Goal: Information Seeking & Learning: Compare options

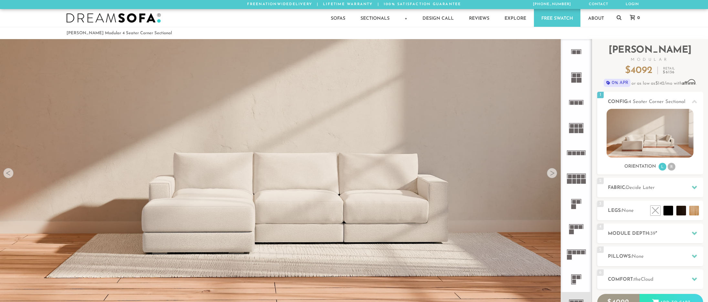
click at [582, 127] on rect at bounding box center [581, 126] width 4 height 4
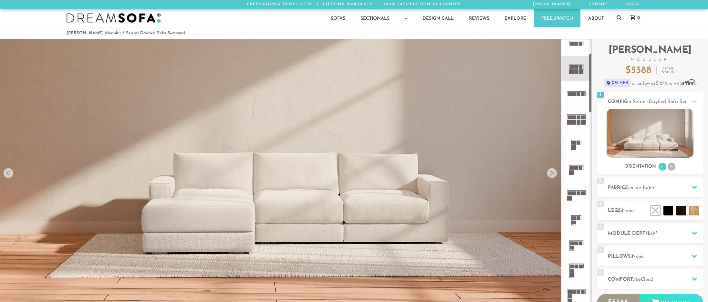
scroll to position [65, 0]
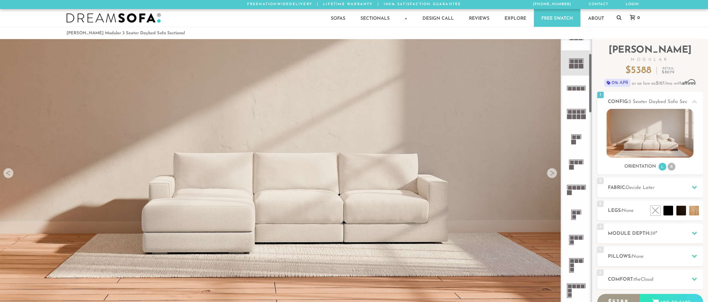
click at [579, 107] on icon at bounding box center [576, 113] width 25 height 25
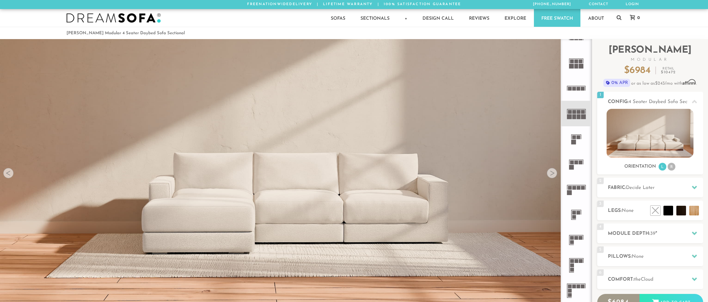
click at [577, 83] on icon at bounding box center [576, 88] width 25 height 25
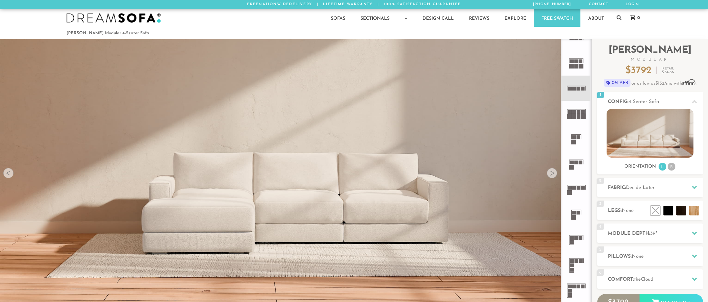
click at [576, 100] on icon at bounding box center [576, 88] width 25 height 25
click at [578, 108] on icon at bounding box center [576, 113] width 25 height 25
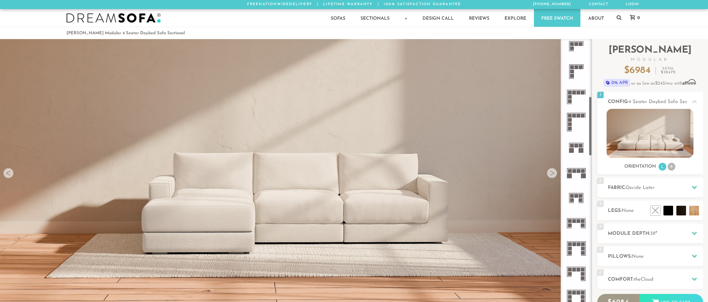
scroll to position [259, 0]
click at [578, 115] on rect at bounding box center [579, 116] width 4 height 4
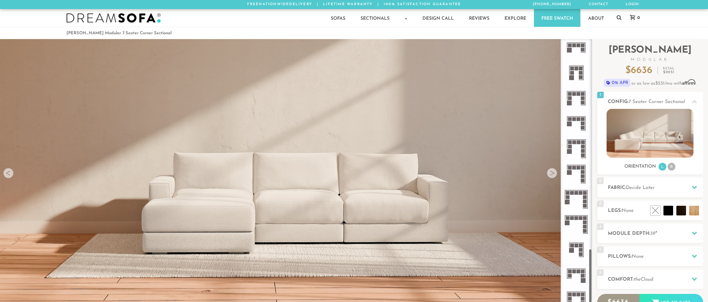
scroll to position [945, 0]
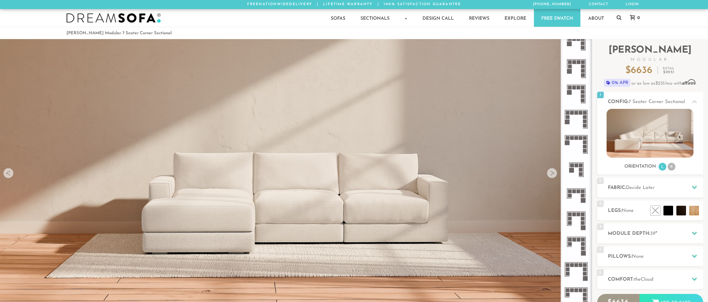
click at [578, 266] on rect at bounding box center [577, 265] width 4 height 4
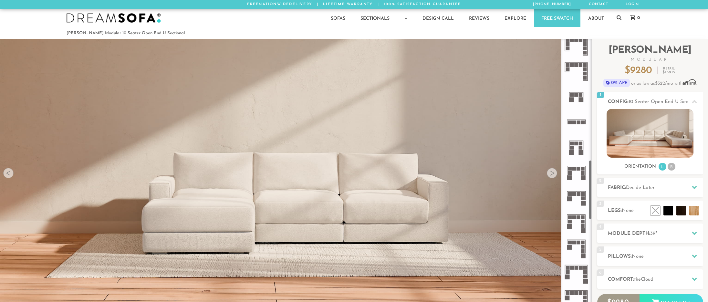
scroll to position [539, 0]
